Goal: Navigation & Orientation: Find specific page/section

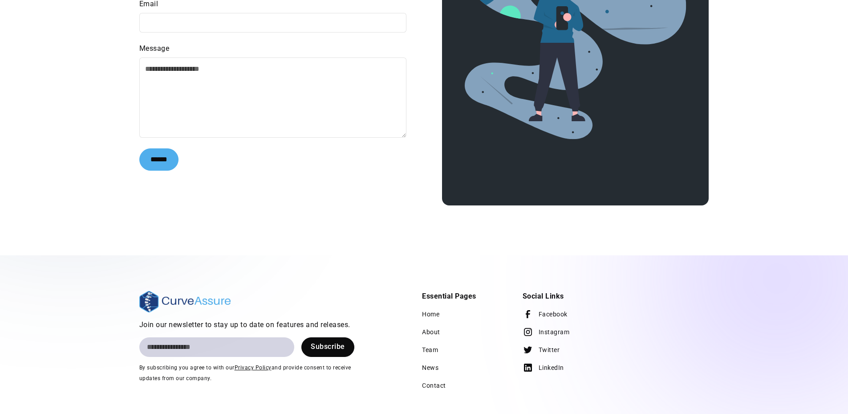
scroll to position [1785, 0]
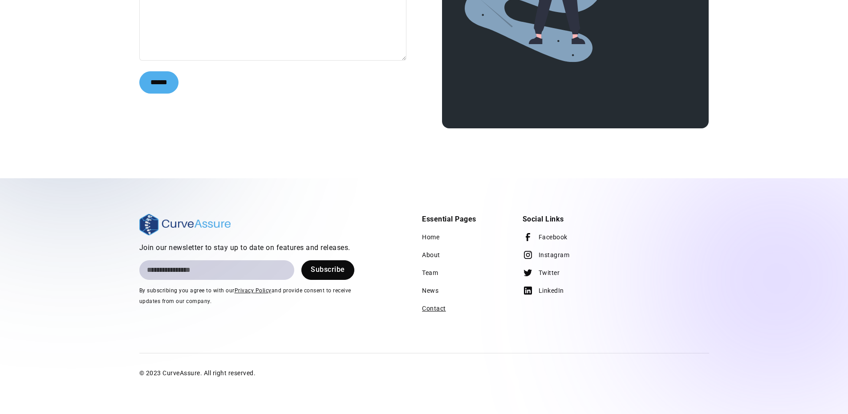
click at [427, 307] on link "Contact" at bounding box center [434, 308] width 24 height 18
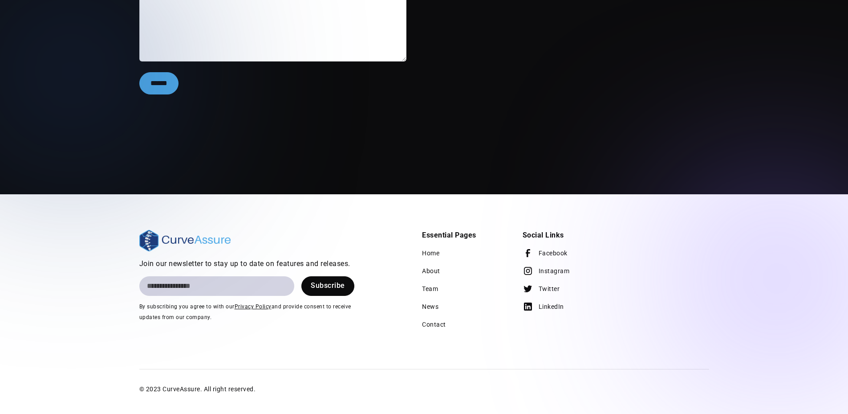
scroll to position [330, 0]
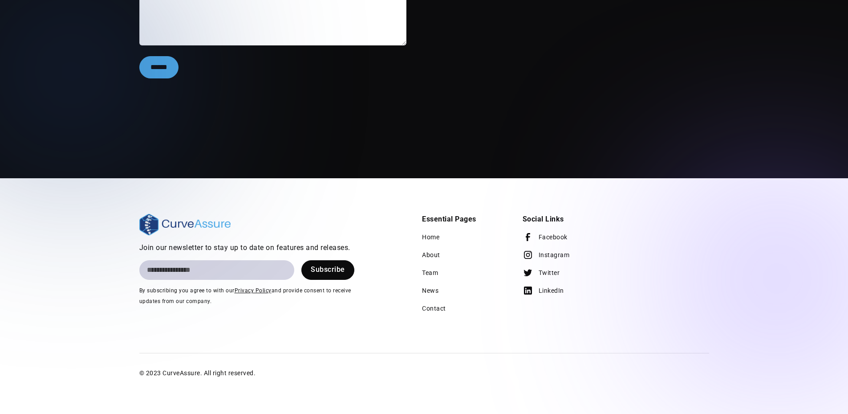
click at [240, 290] on span "Privacy Policy" at bounding box center [253, 290] width 37 height 6
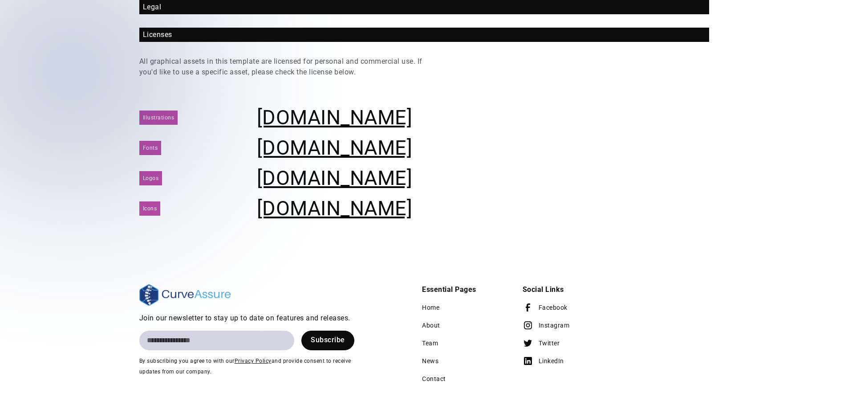
scroll to position [141, 0]
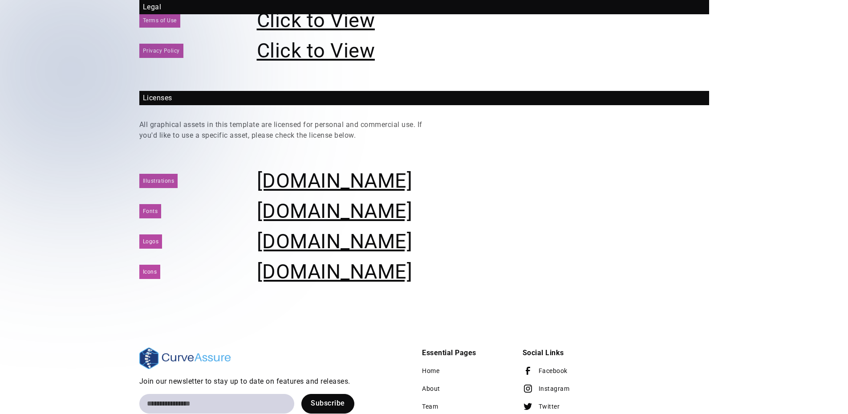
click at [312, 50] on link "Click to View" at bounding box center [316, 51] width 118 height 24
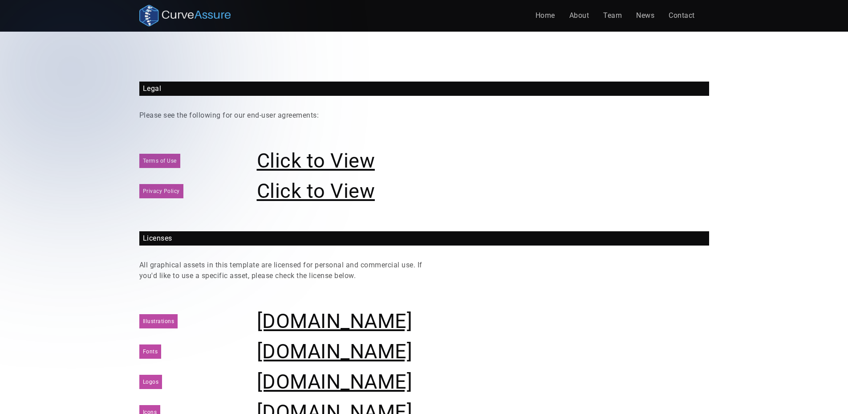
scroll to position [0, 0]
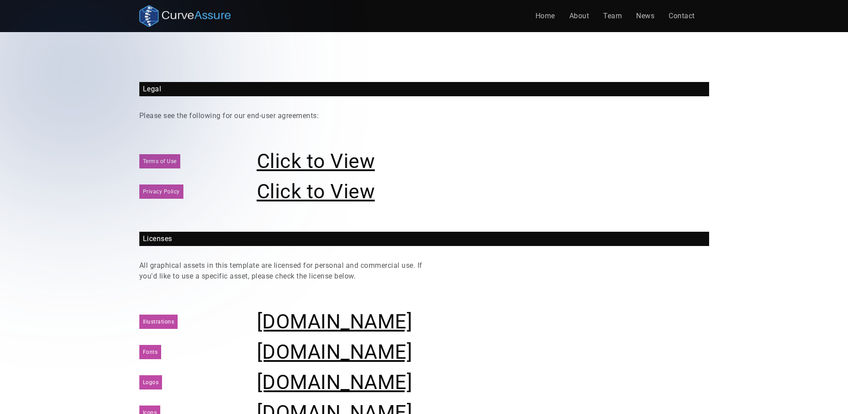
click at [197, 18] on img "home" at bounding box center [185, 15] width 92 height 21
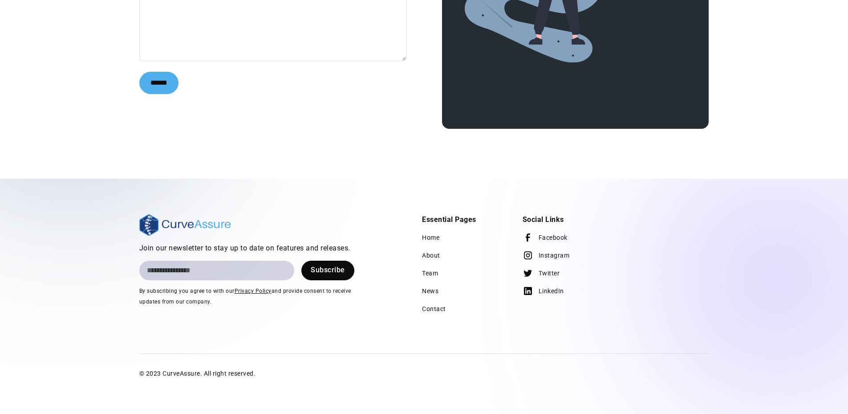
scroll to position [1785, 0]
drag, startPoint x: 162, startPoint y: 374, endPoint x: 200, endPoint y: 374, distance: 37.4
click at [200, 374] on div "© 2023 CurveAssure. All right reserved." at bounding box center [197, 372] width 117 height 11
copy div "CurveAssure"
